Goal: Register for event/course

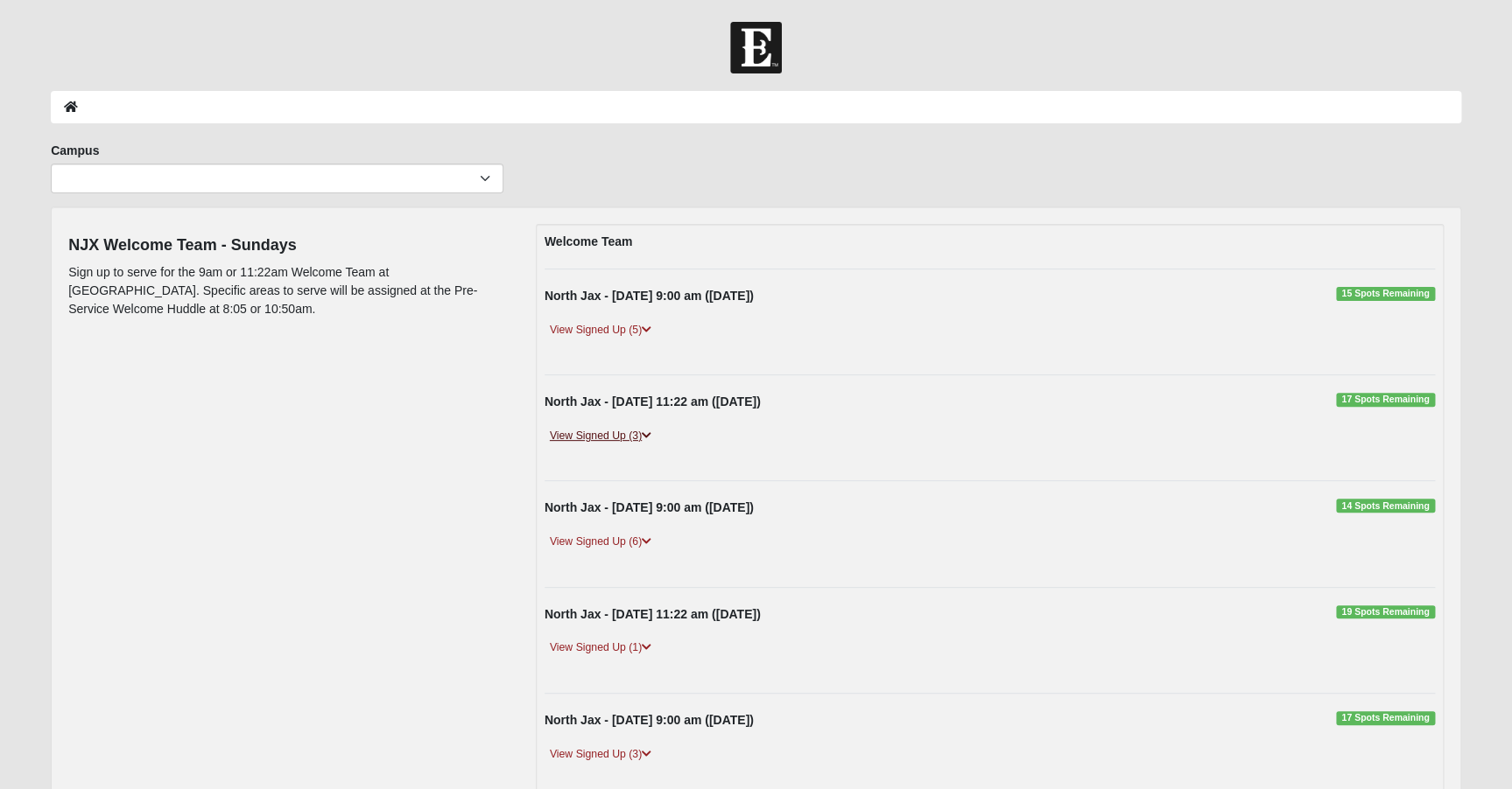
click at [650, 432] on icon at bounding box center [646, 436] width 10 height 11
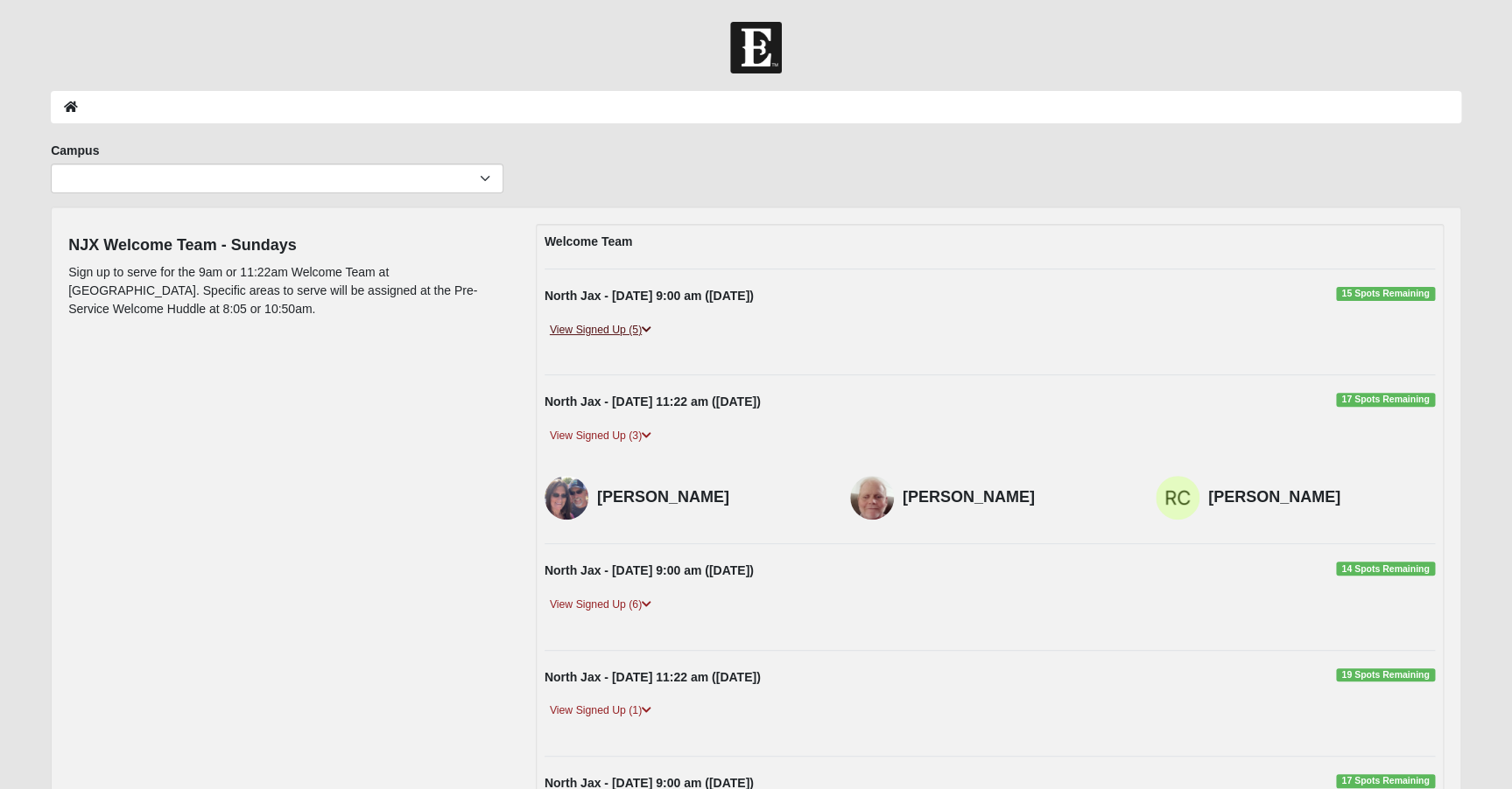
click at [650, 327] on icon at bounding box center [646, 330] width 10 height 11
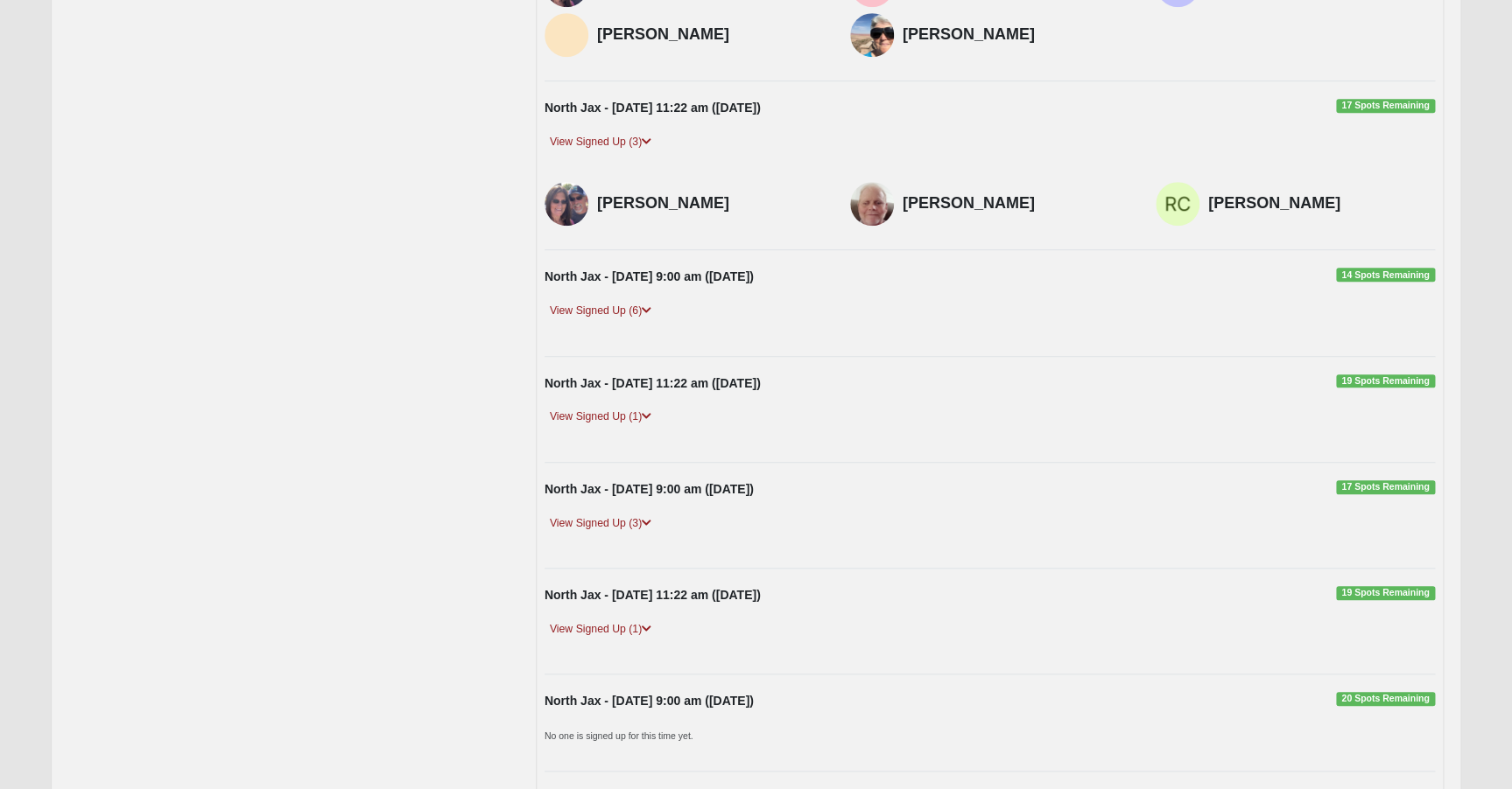
scroll to position [404, 0]
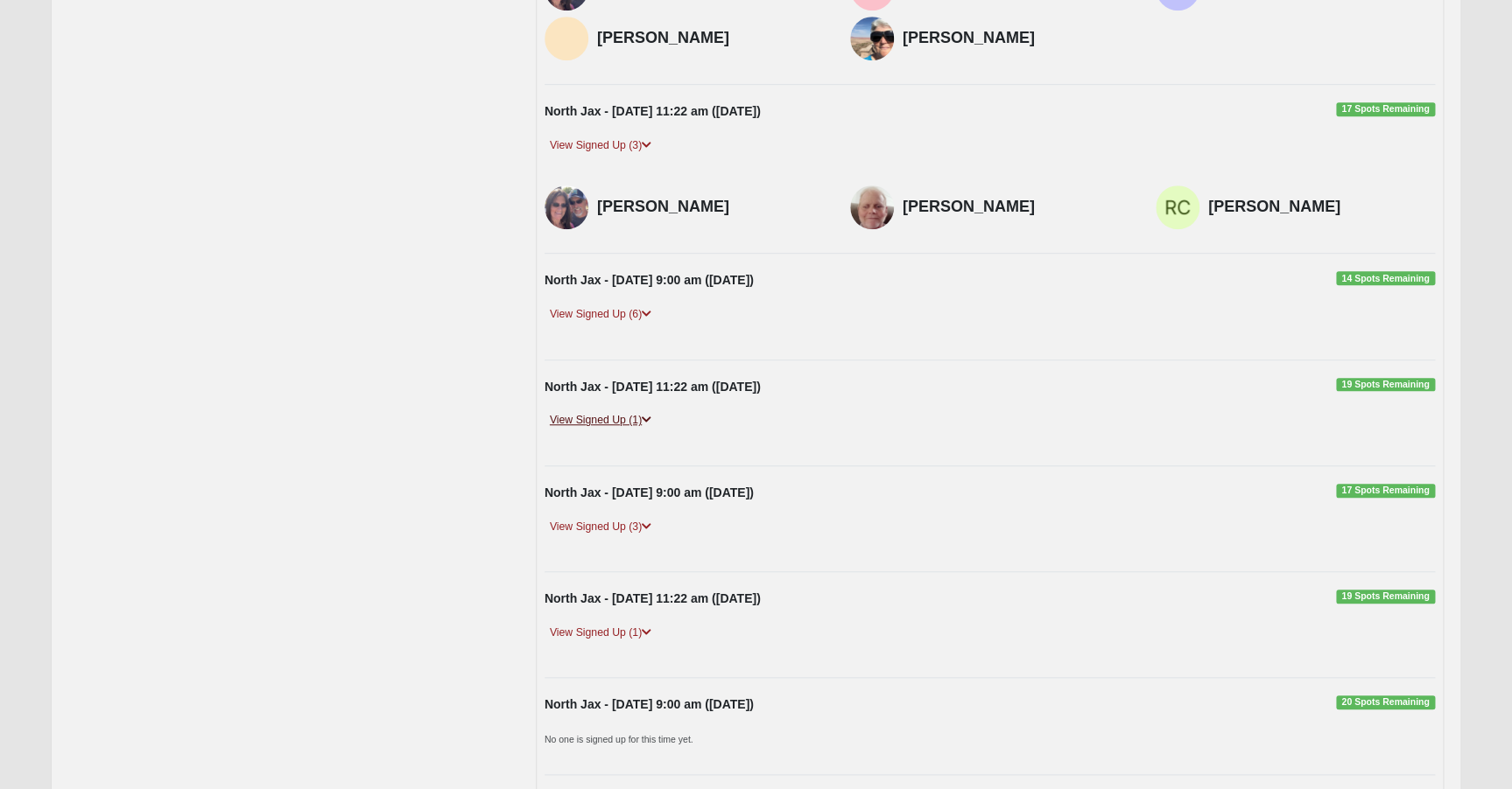
click at [647, 418] on icon at bounding box center [646, 420] width 10 height 11
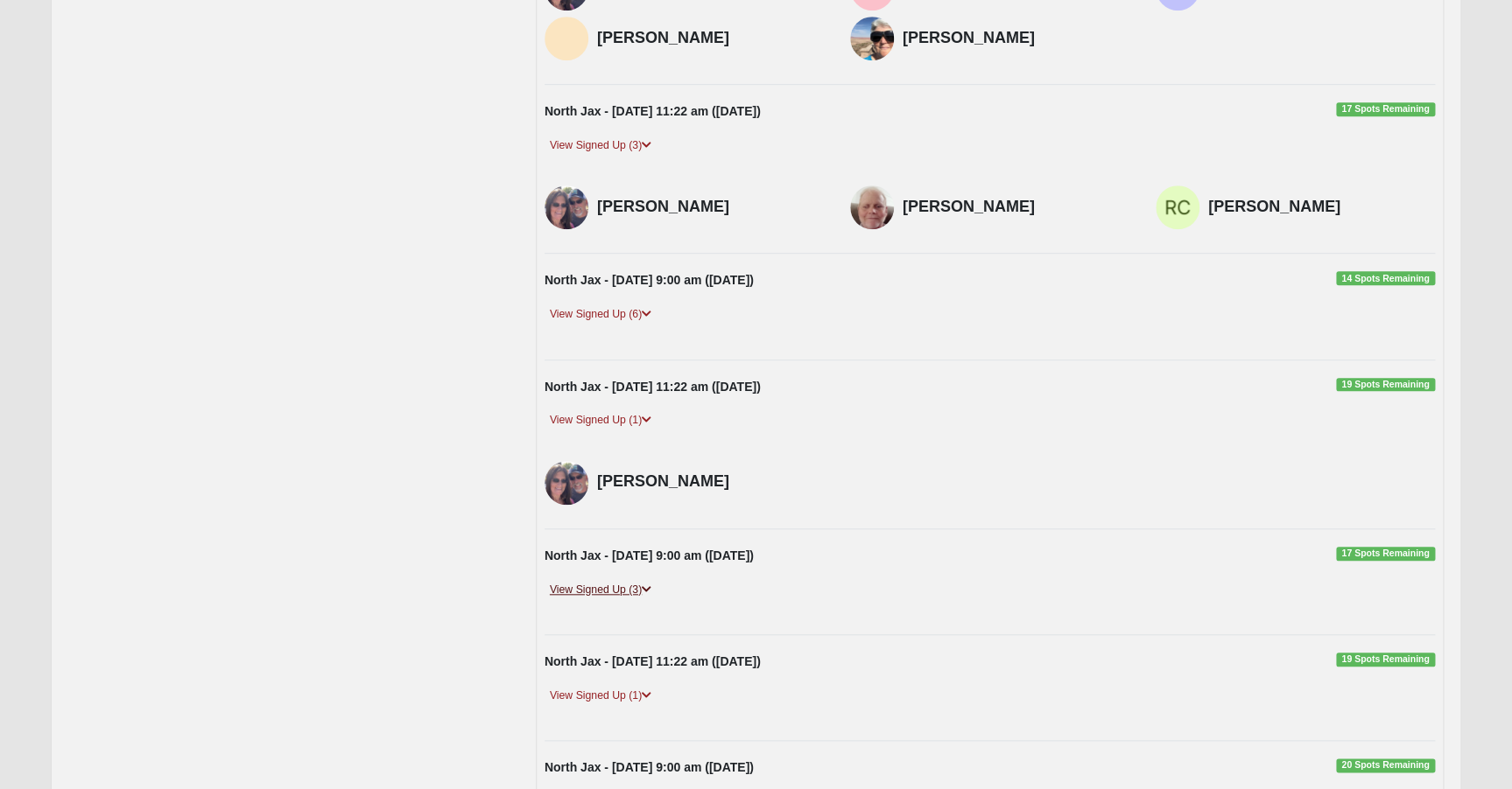
click at [650, 585] on icon at bounding box center [646, 590] width 10 height 11
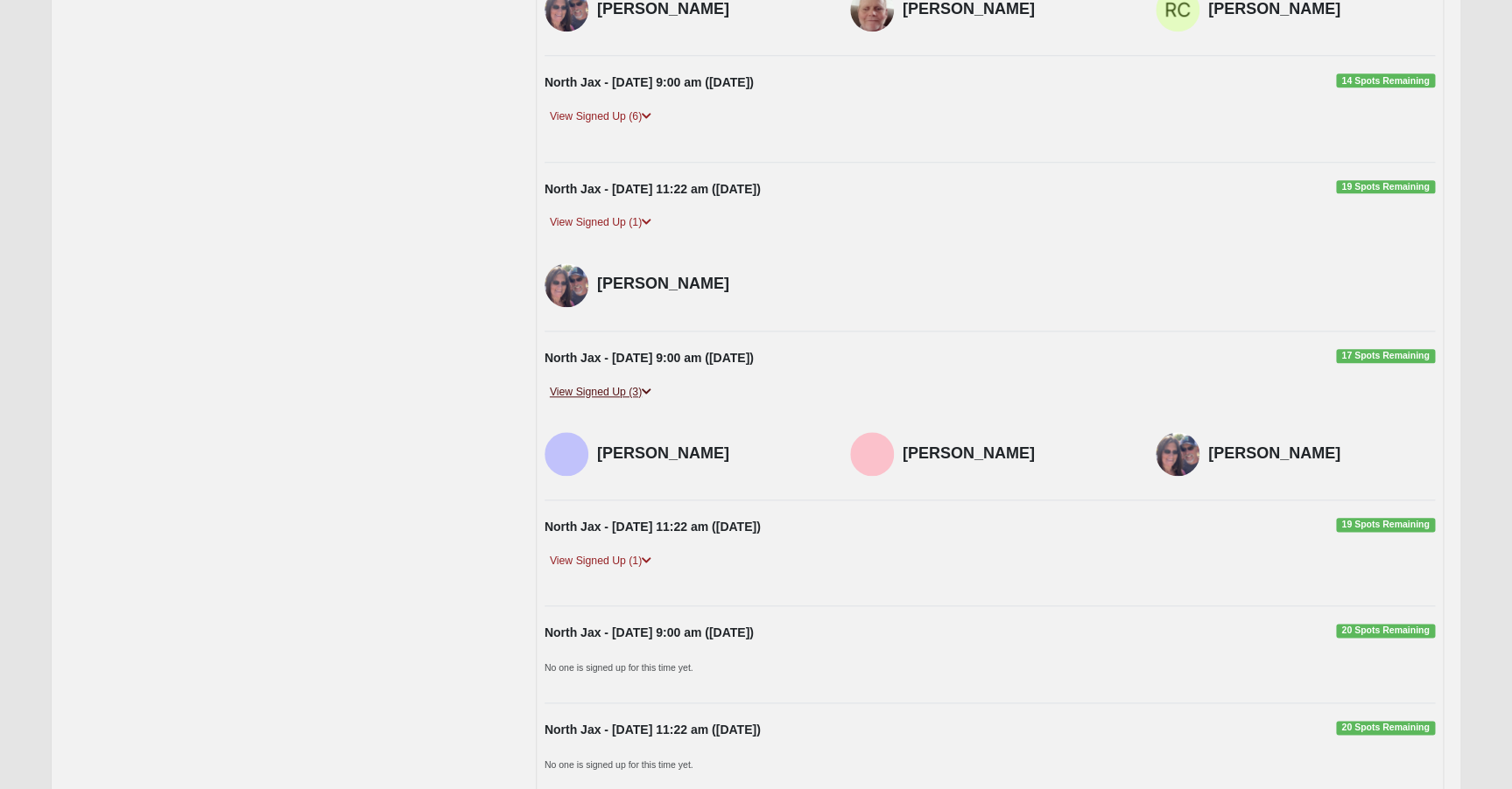
scroll to position [636, 0]
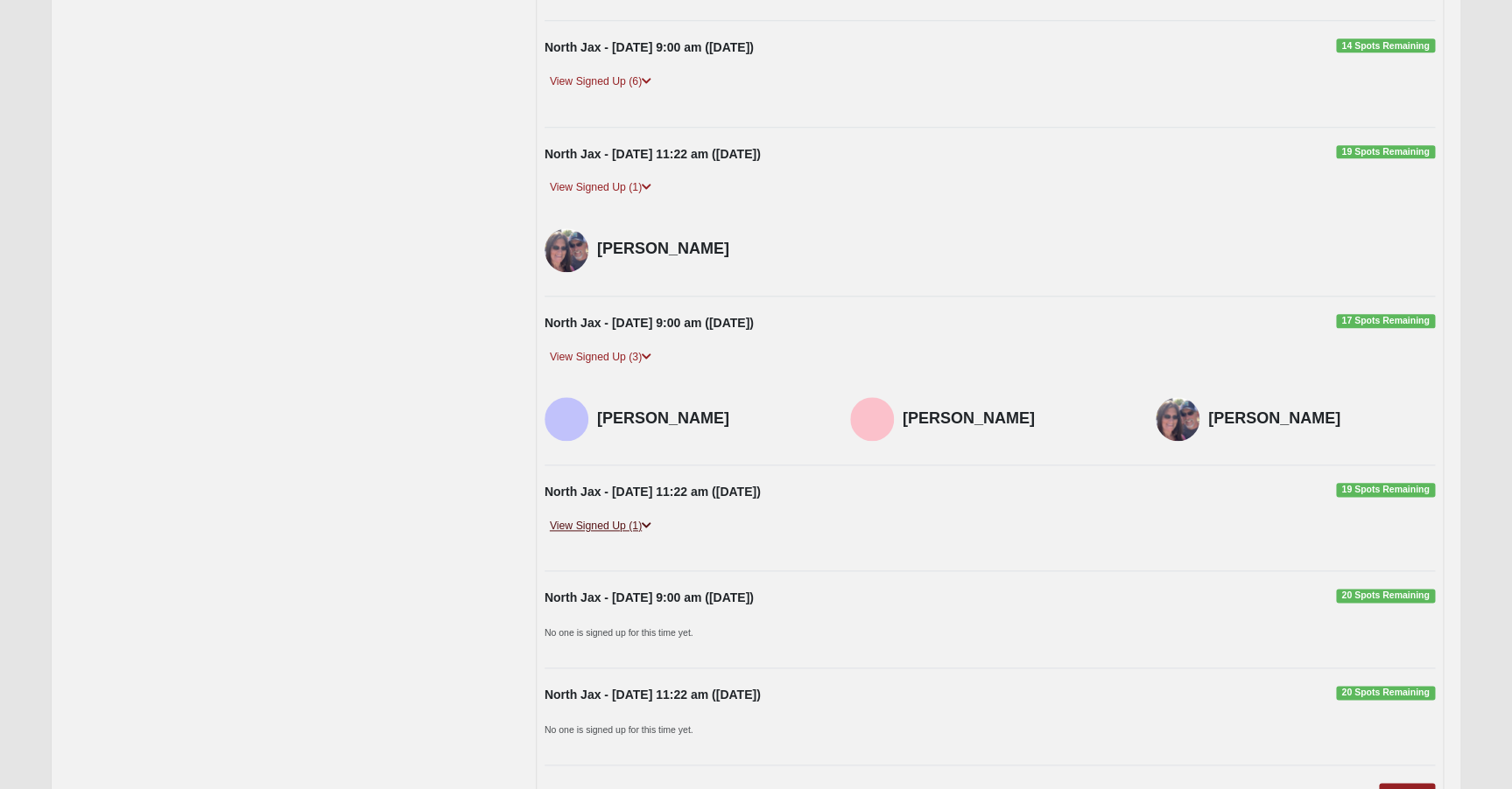
click at [647, 518] on link "View Signed Up (1)" at bounding box center [601, 526] width 112 height 19
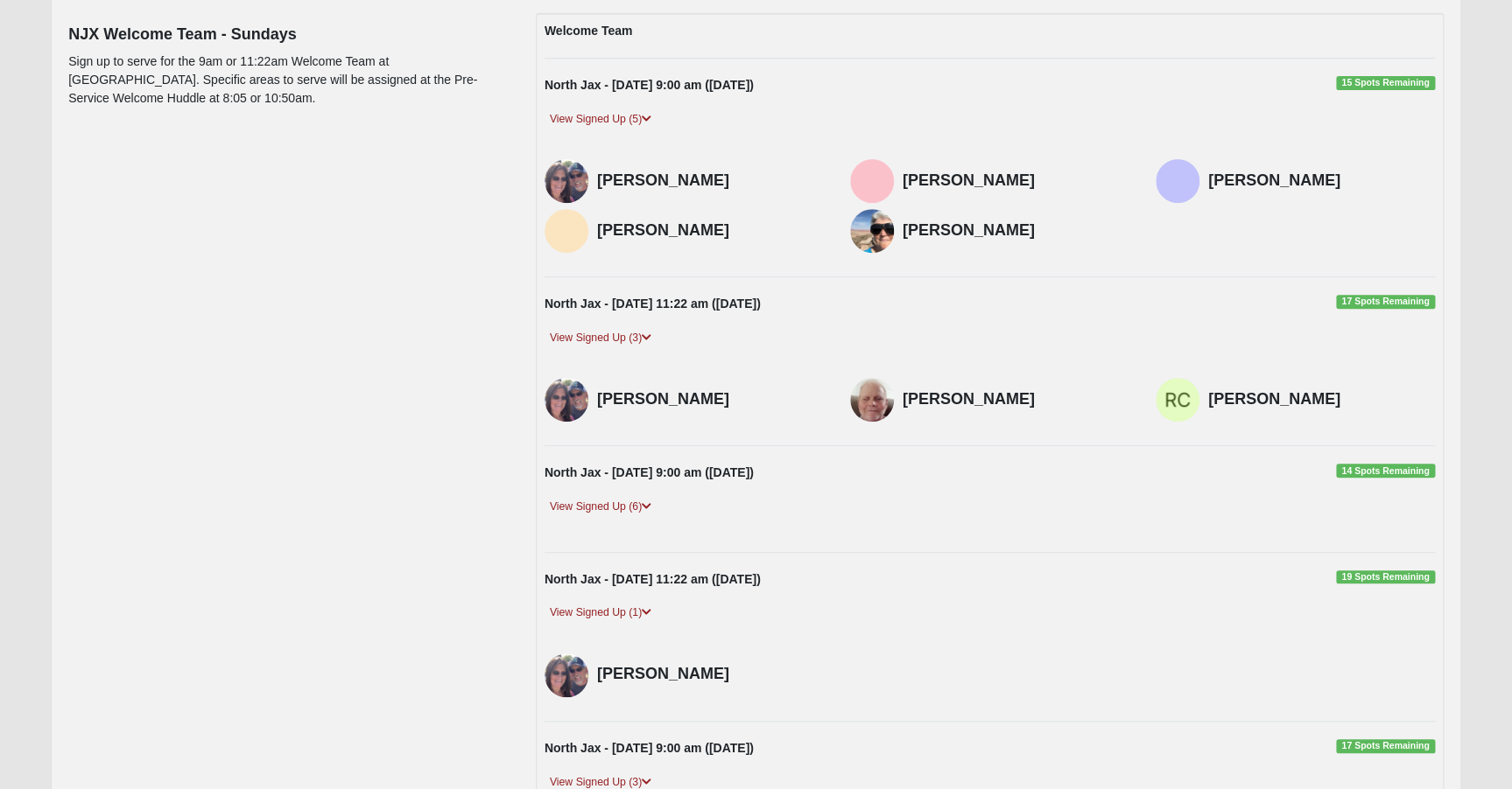
scroll to position [191, 0]
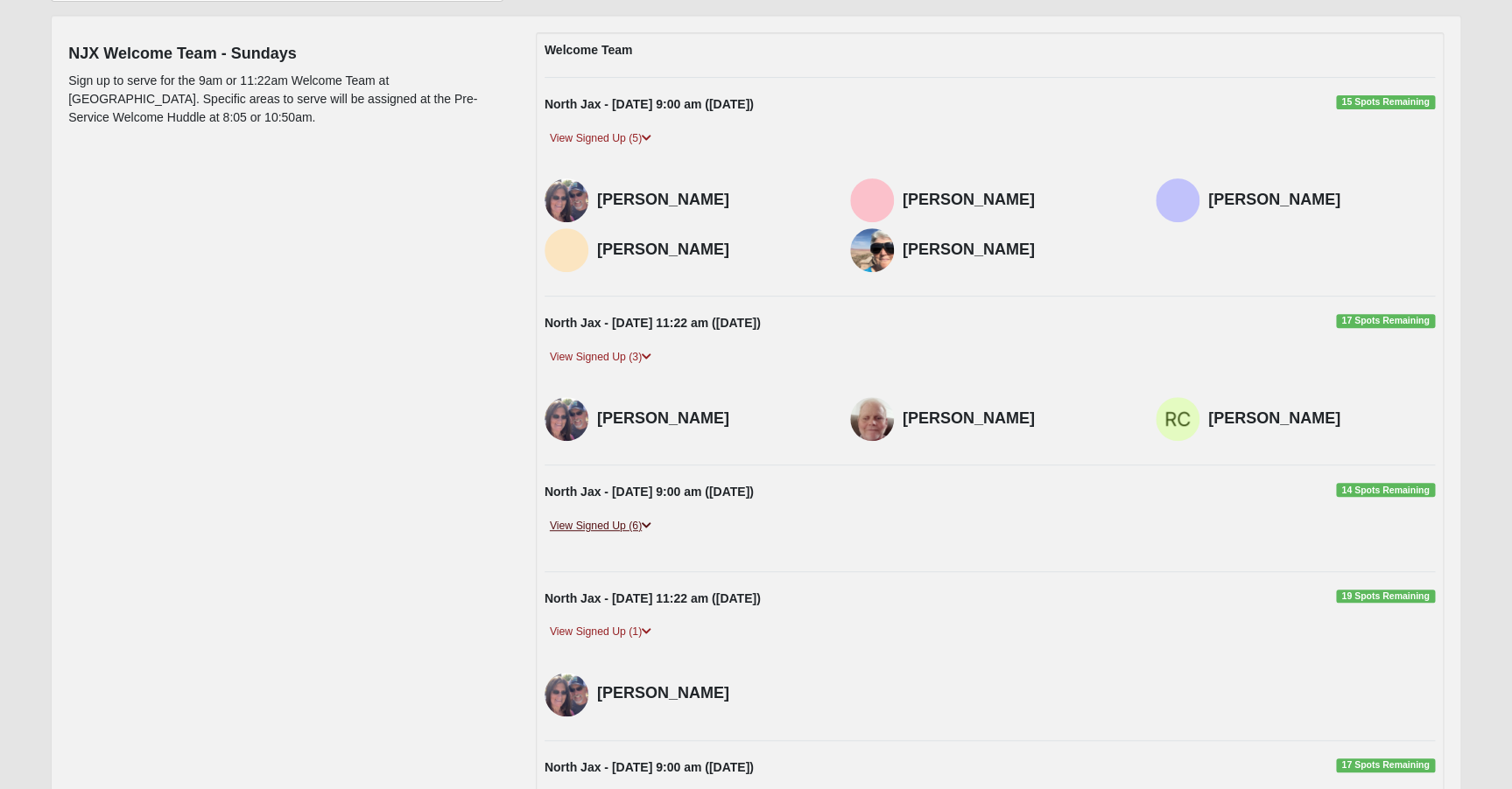
click at [650, 522] on icon at bounding box center [646, 526] width 10 height 11
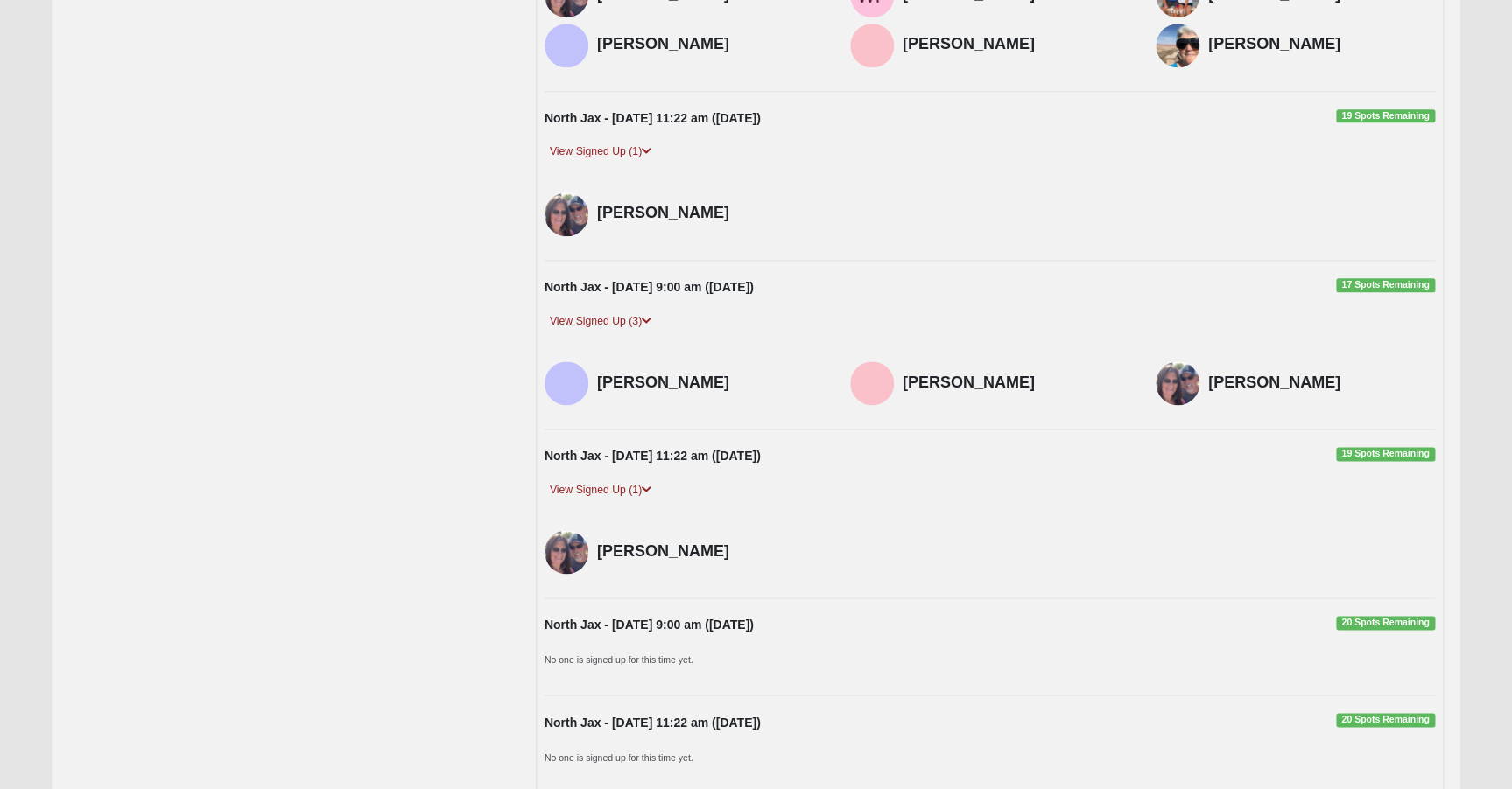
scroll to position [955, 0]
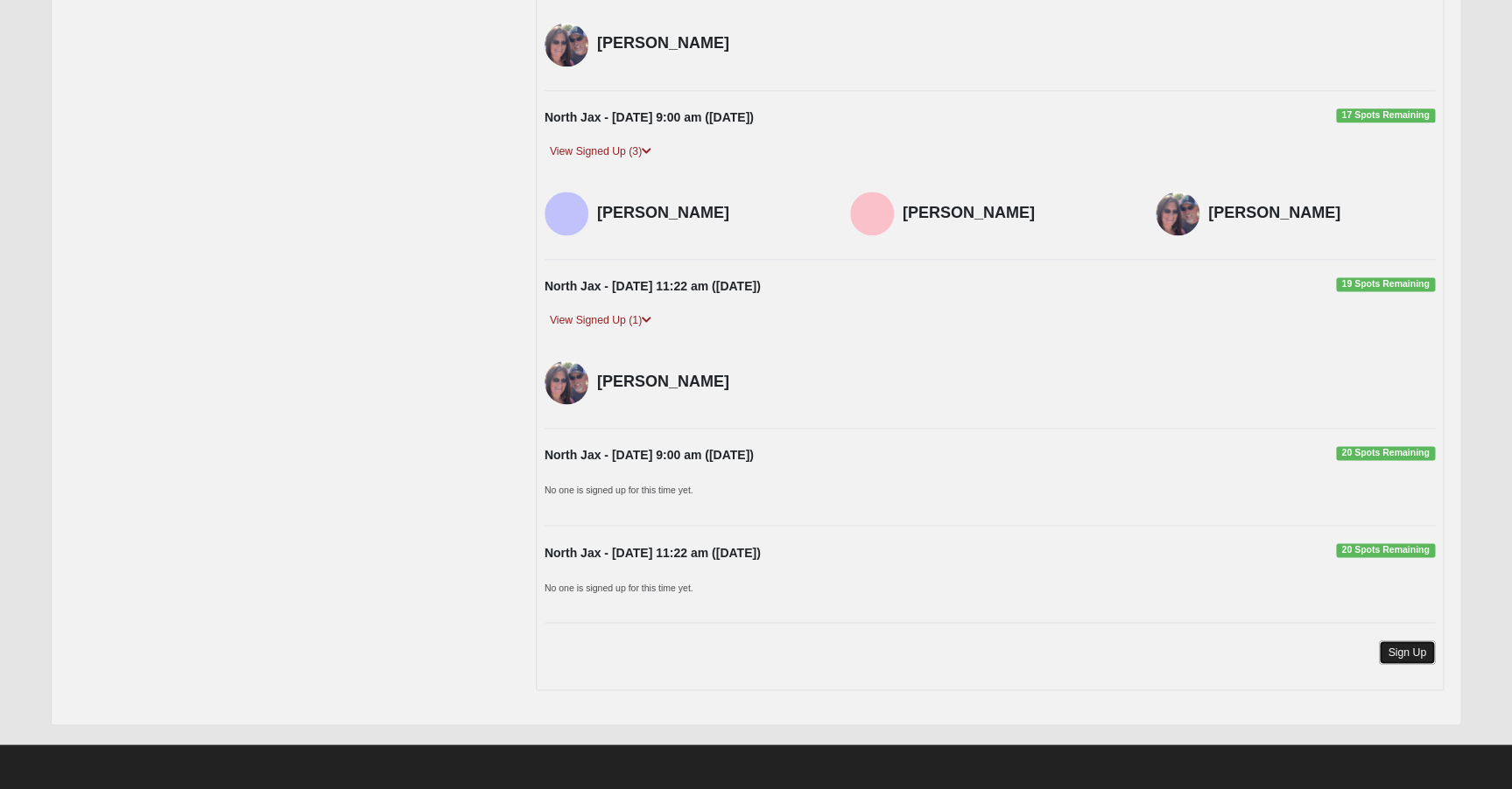
click at [1415, 646] on link "Sign Up" at bounding box center [1406, 652] width 56 height 24
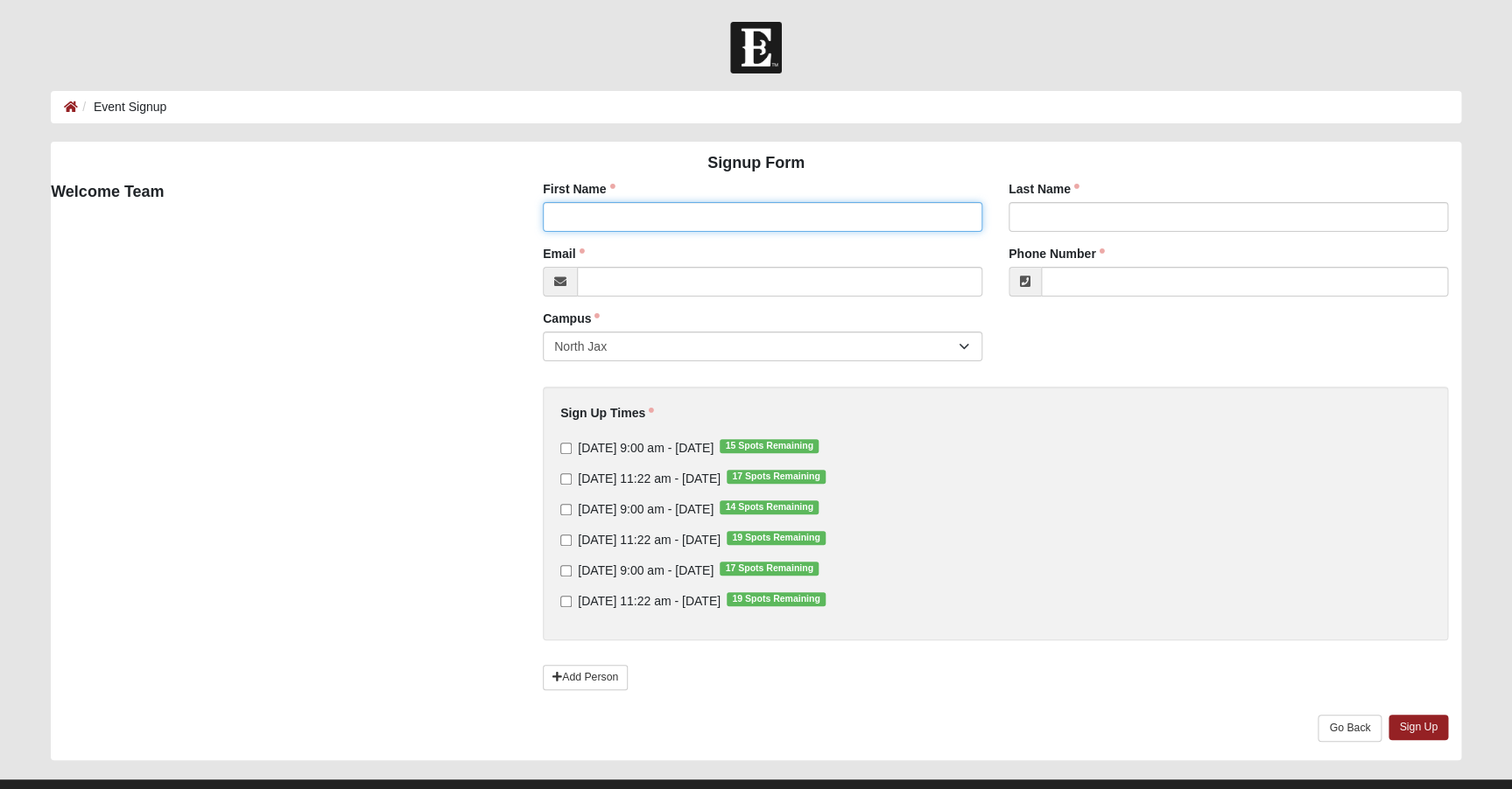
click at [815, 215] on input "First Name" at bounding box center [763, 217] width 439 height 30
type input "[PERSON_NAME]"
click at [1115, 197] on div "Last Name Last Name is required." at bounding box center [1228, 206] width 439 height 51
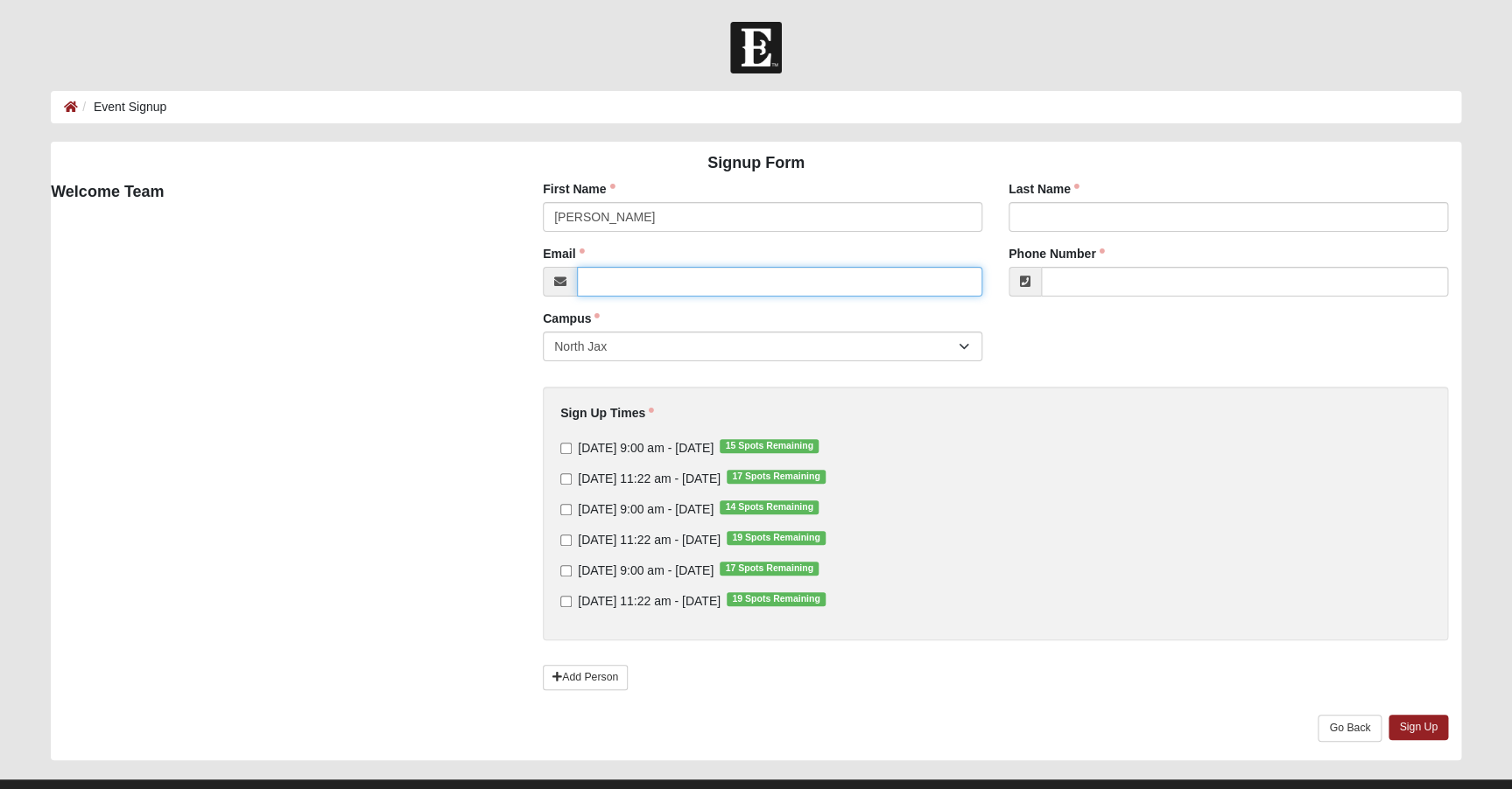
click at [641, 282] on input "Email" at bounding box center [779, 282] width 406 height 30
type input "[EMAIL_ADDRESS][DOMAIN_NAME]"
click at [565, 480] on input "[DATE] 11:22 am - [DATE] 17 Spots Remaining" at bounding box center [565, 479] width 12 height 12
checkbox input "true"
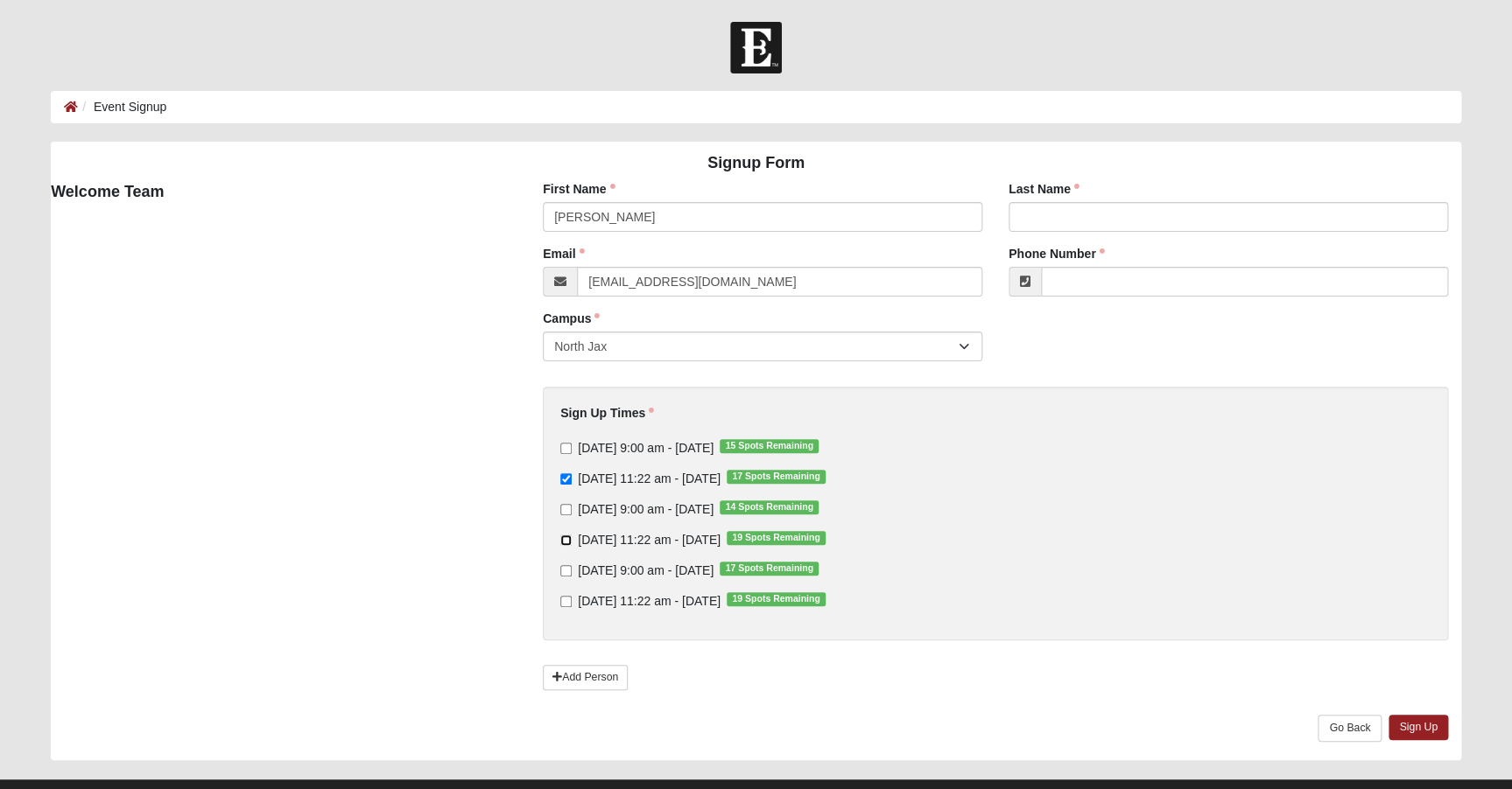
click at [563, 539] on input "Sunday 11:22 am - Sep 14 2025 19 Spots Remaining" at bounding box center [565, 540] width 12 height 12
checkbox input "true"
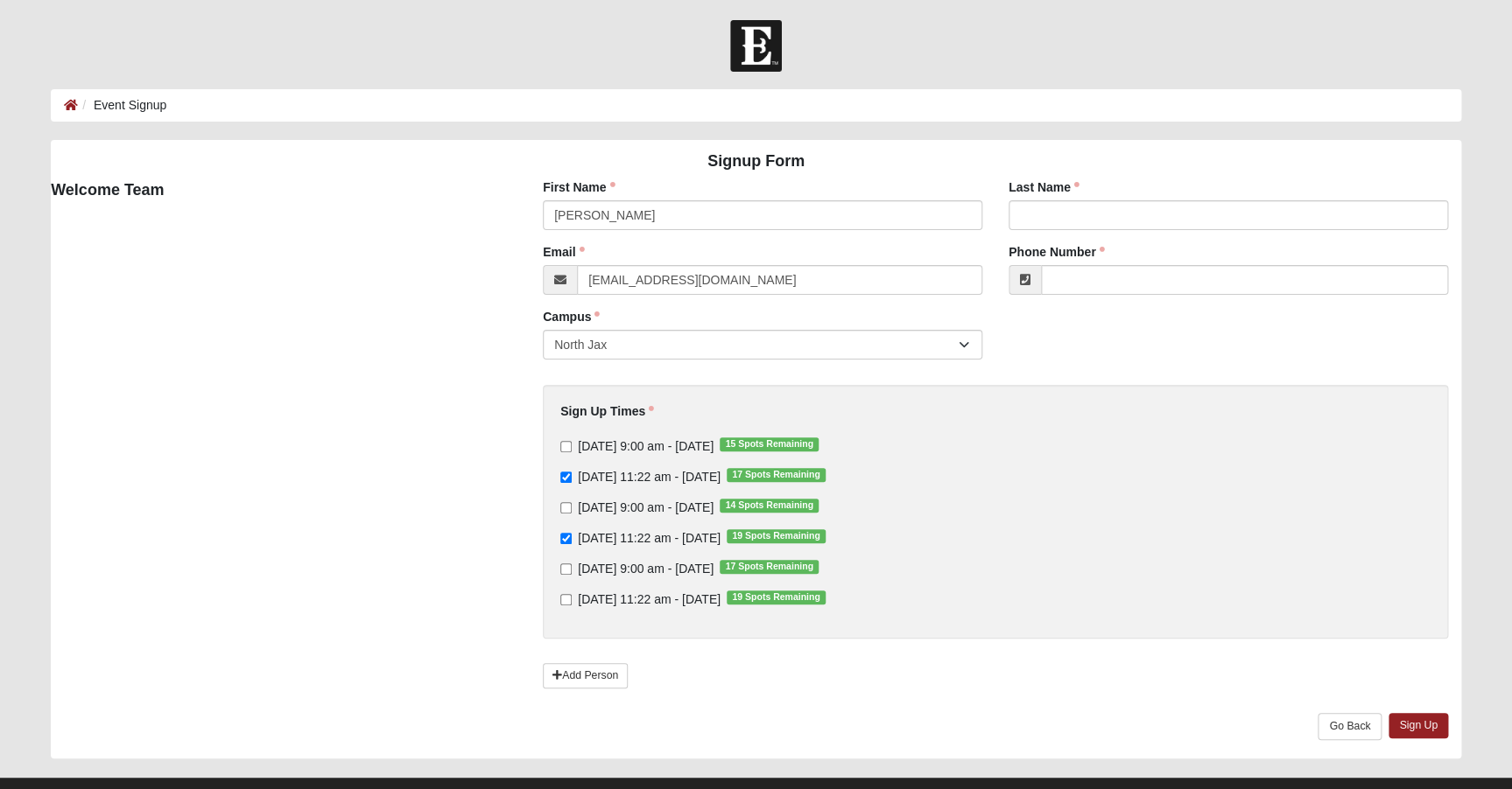
click at [883, 626] on div "Sign Up Times Sunday 9:00 am - Sep 7 2025 15 Spots Remaining Sunday 11:22 am - …" at bounding box center [996, 512] width 905 height 254
click at [884, 626] on div "Sign Up Times Sunday 9:00 am - Sep 7 2025 15 Spots Remaining Sunday 11:22 am - …" at bounding box center [996, 512] width 905 height 254
click at [1115, 281] on input "Phone Number" at bounding box center [1244, 280] width 407 height 30
click at [1118, 205] on input "Last Name" at bounding box center [1228, 215] width 439 height 30
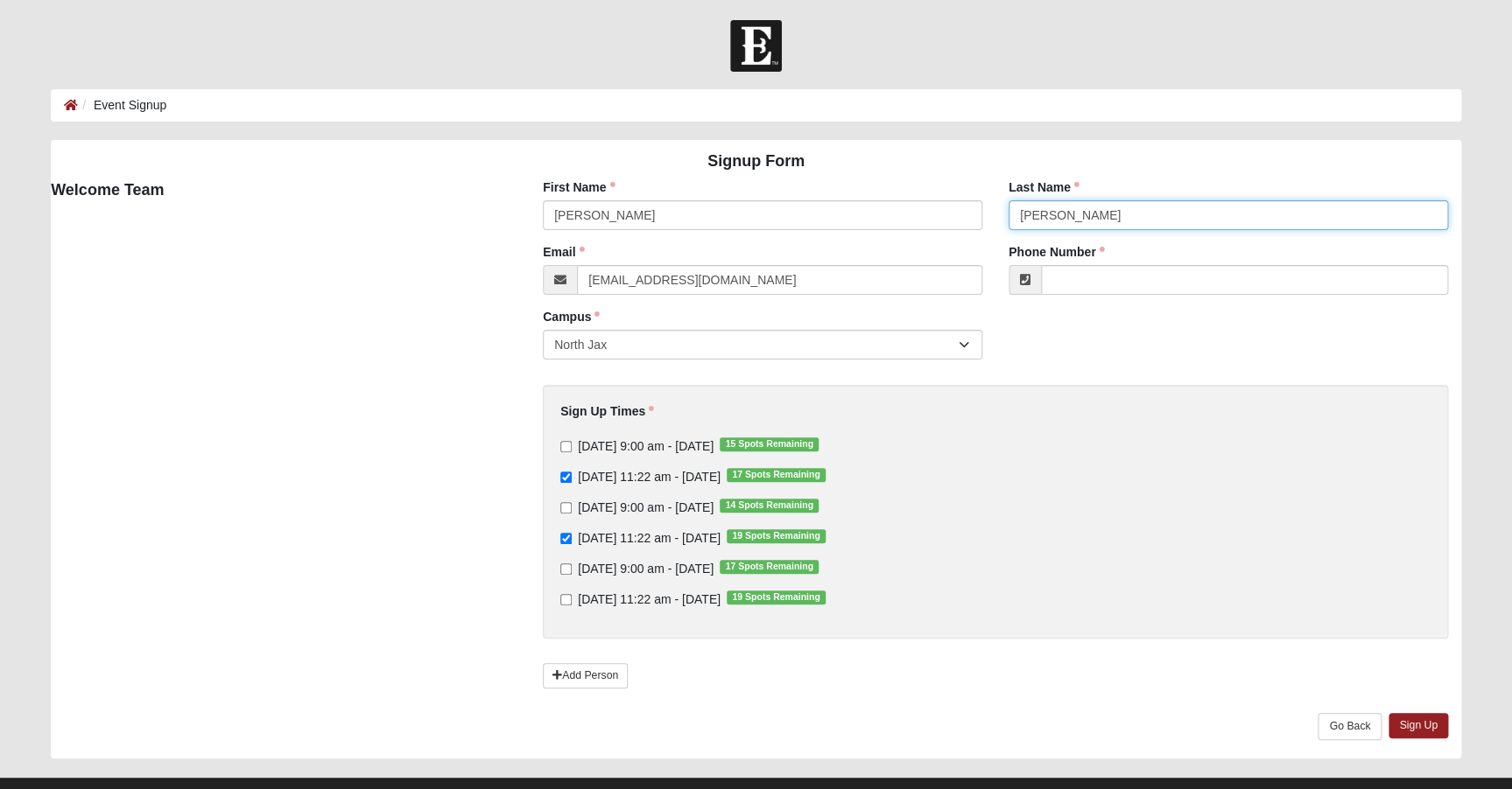
type input "Charles"
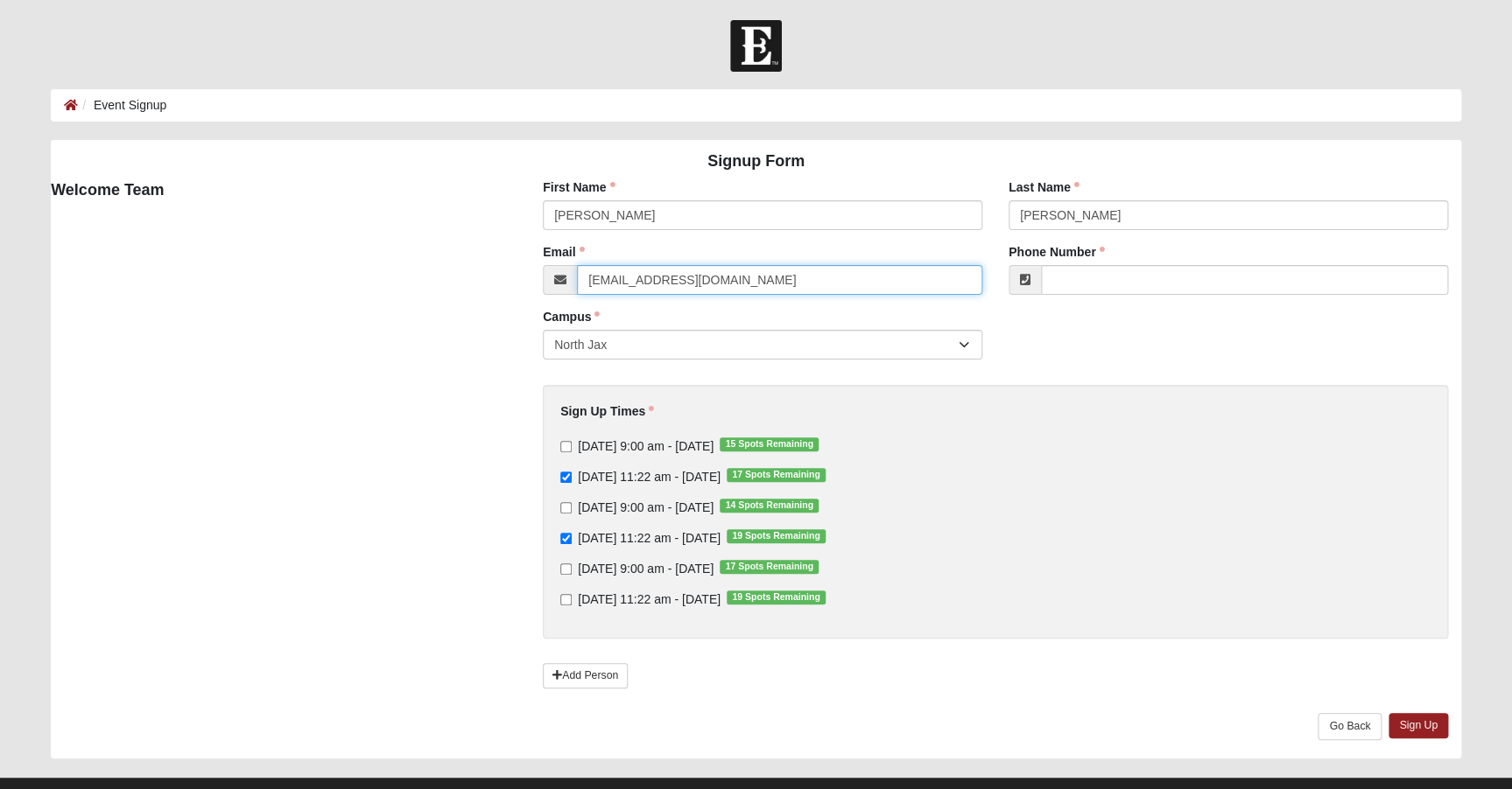
click at [721, 281] on input "sscharles@mac.com" at bounding box center [779, 280] width 406 height 30
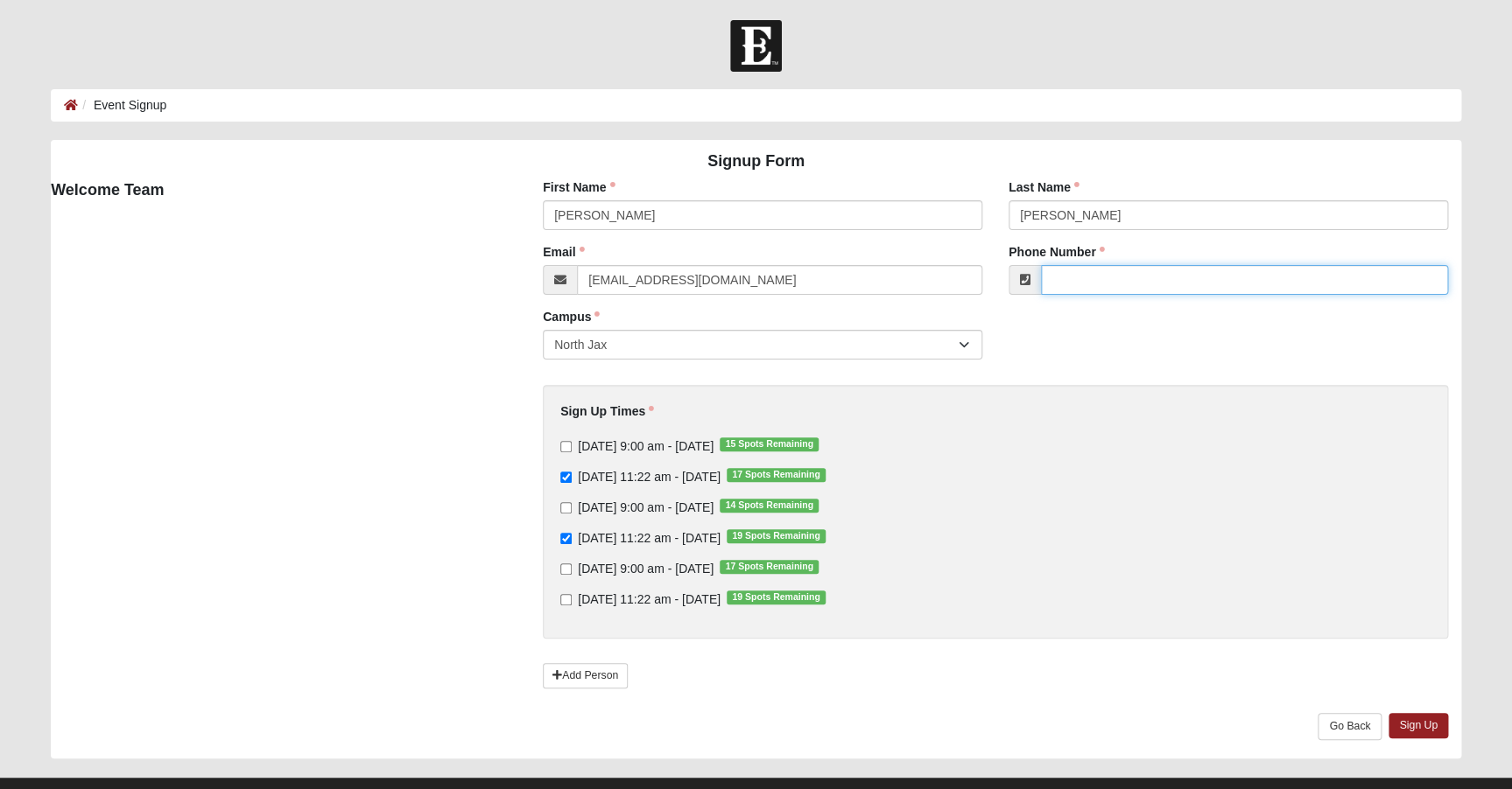
click at [1078, 284] on input "Phone Number" at bounding box center [1244, 280] width 407 height 30
type input "(904) 742-5541"
click at [1415, 731] on link "Sign Up" at bounding box center [1417, 725] width 59 height 26
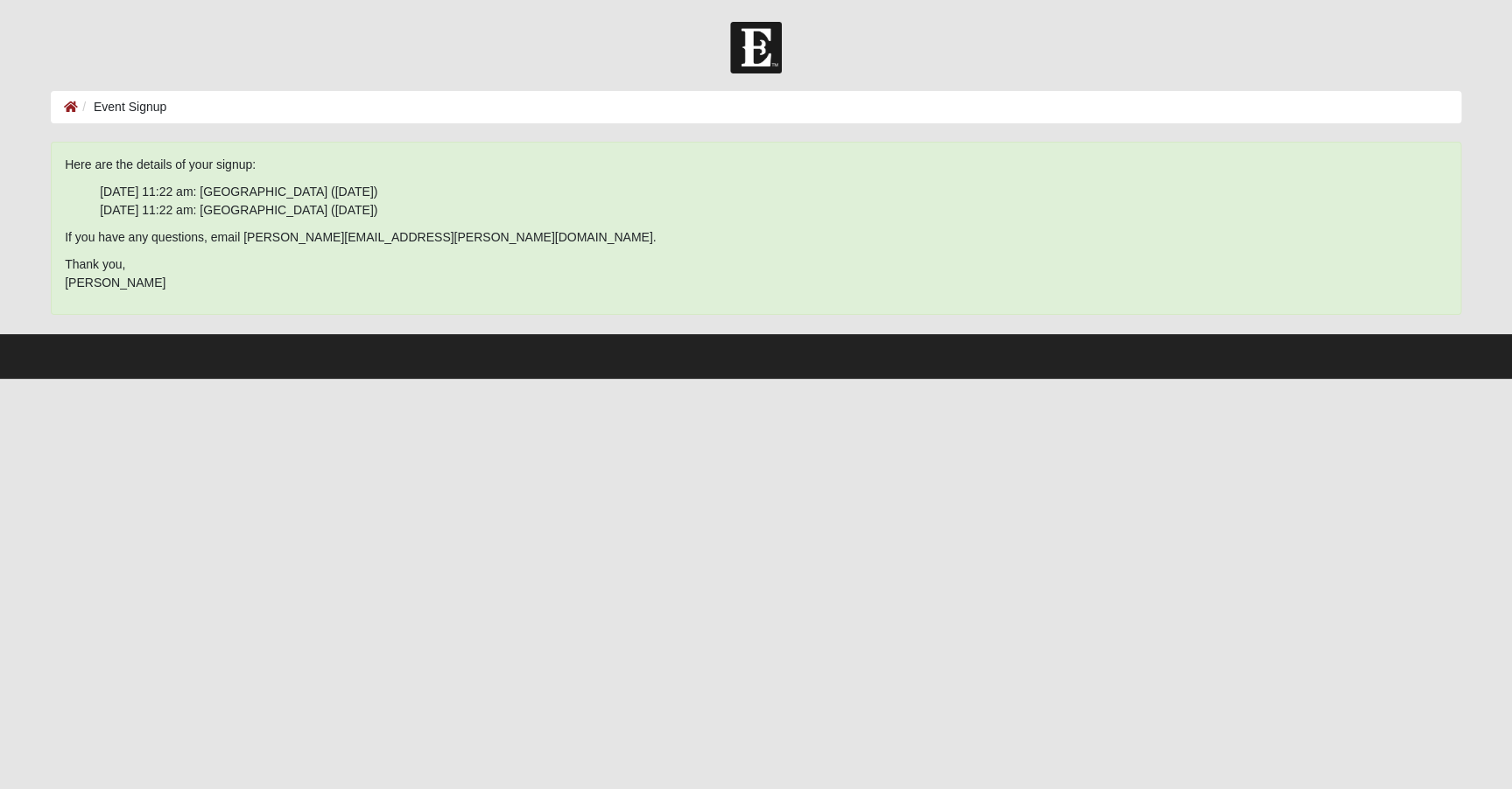
scroll to position [0, 0]
click at [180, 282] on p "Thank you, Jeremy Higdon" at bounding box center [756, 275] width 1382 height 37
